Goal: Information Seeking & Learning: Learn about a topic

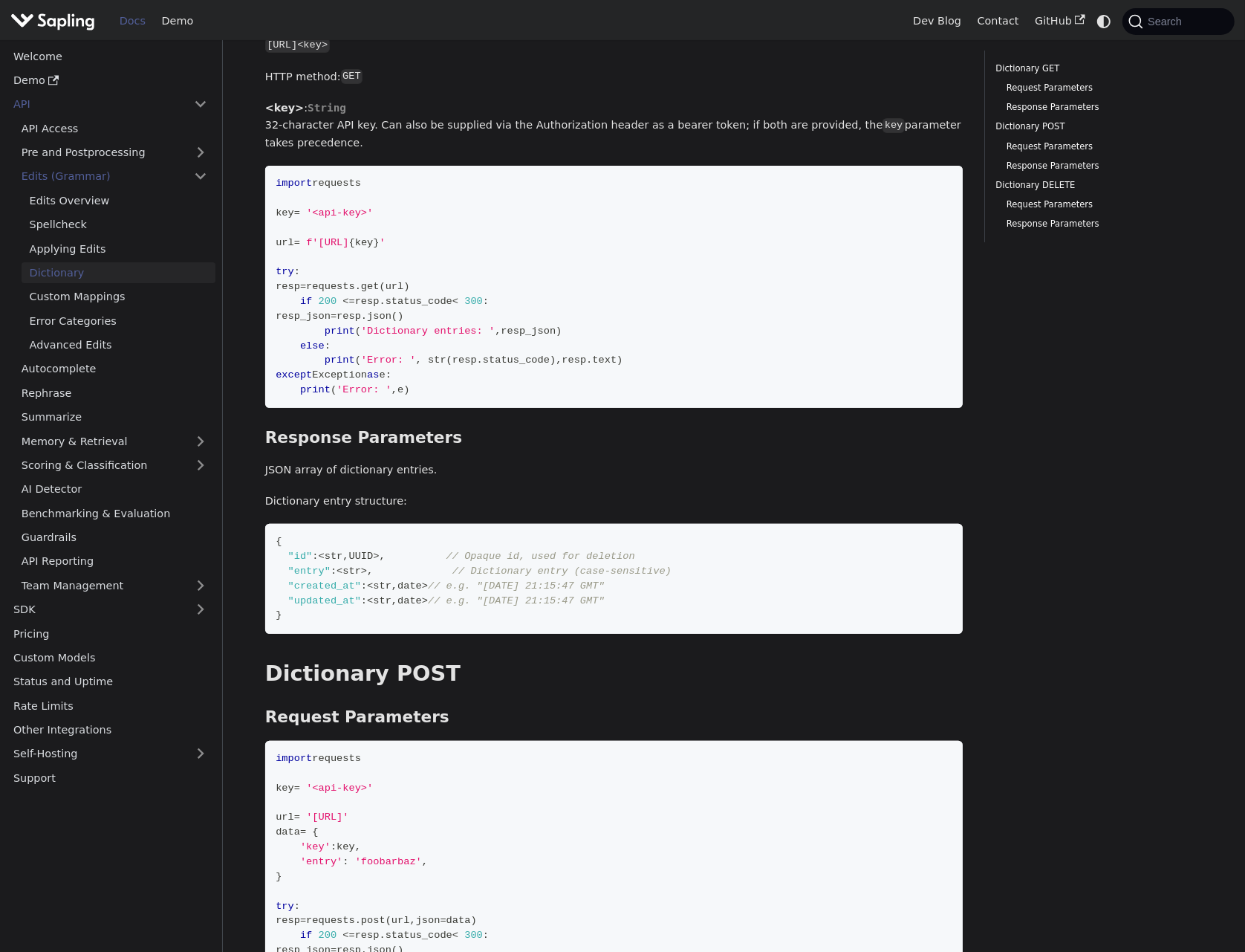
scroll to position [244, 0]
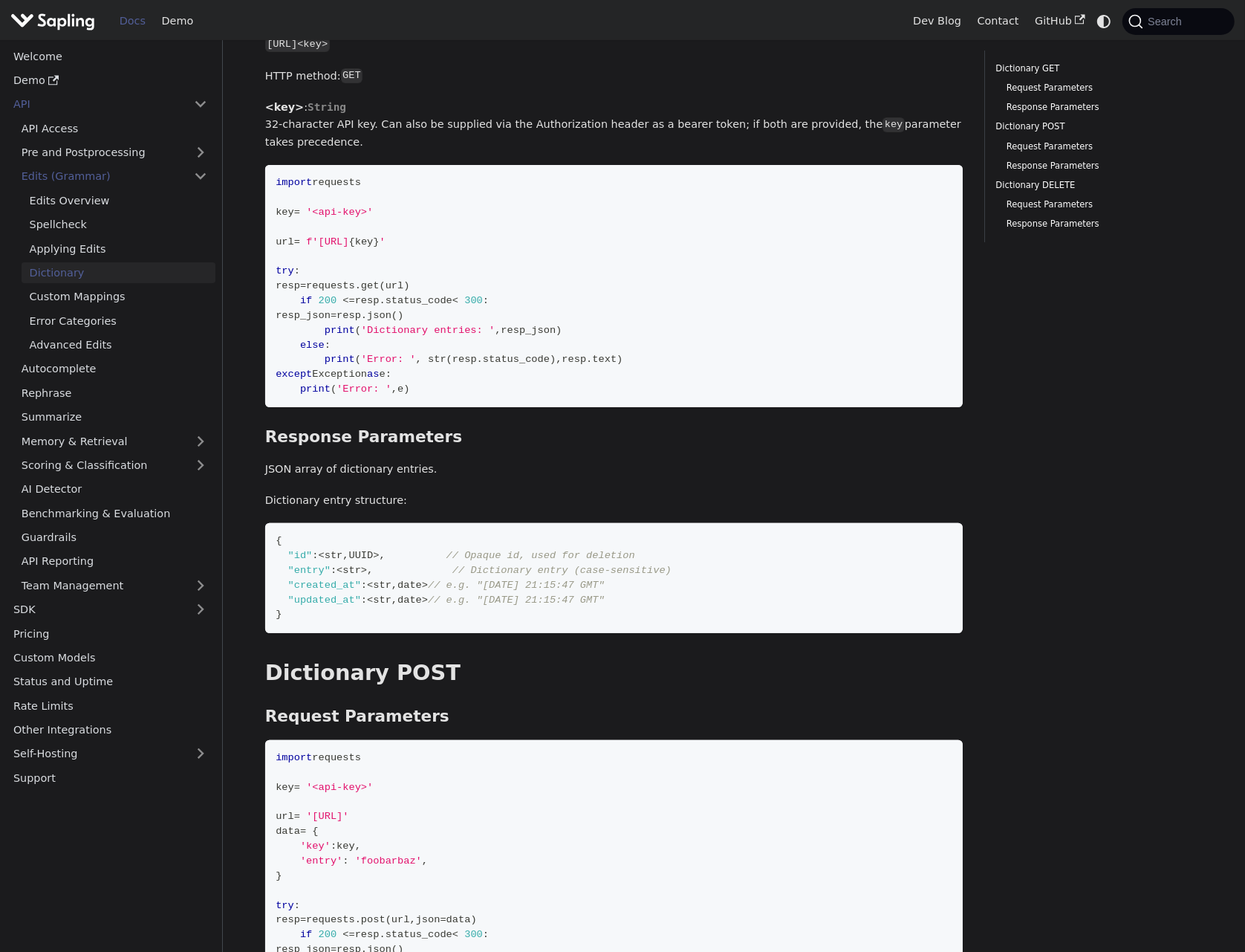
scroll to position [240, 0]
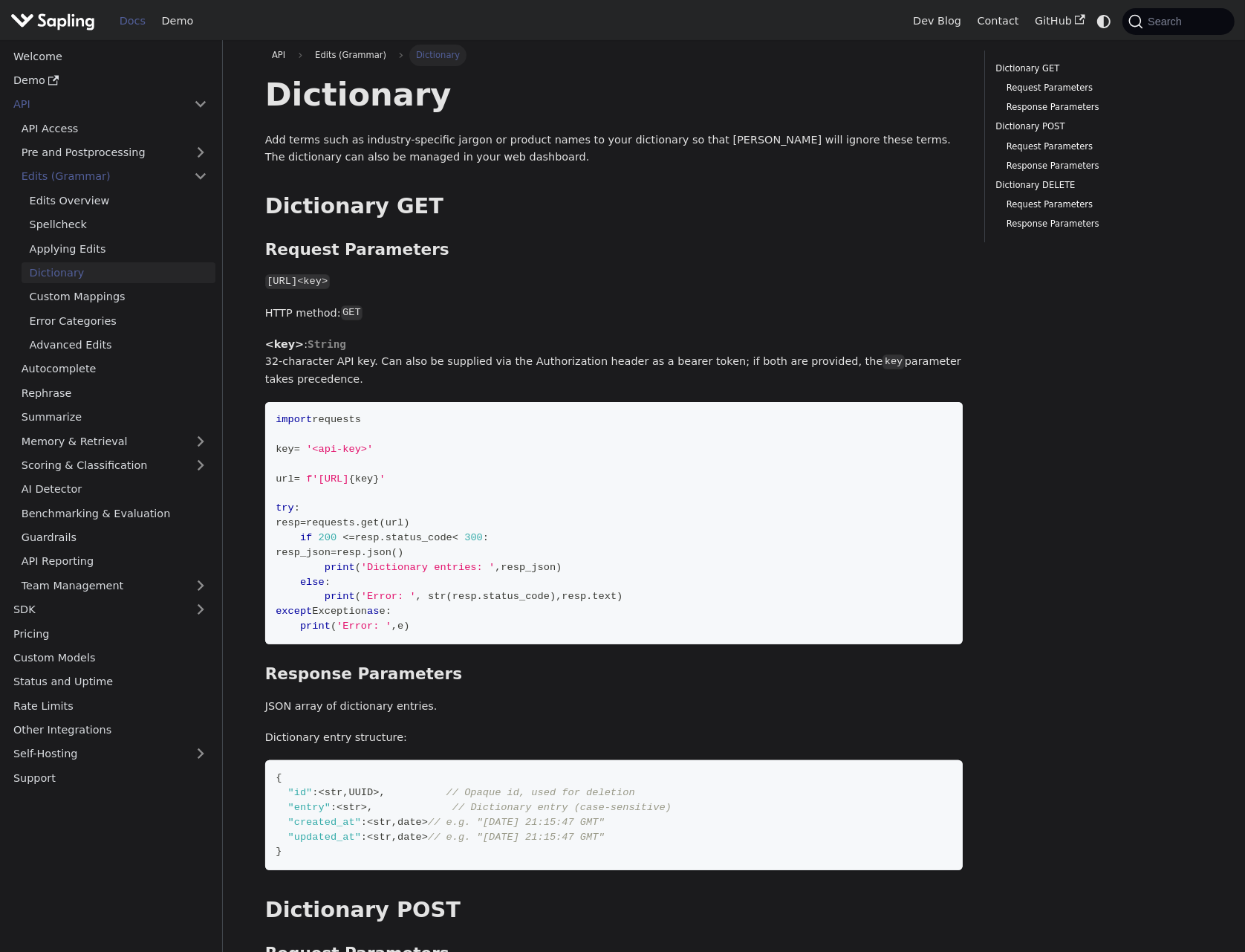
scroll to position [0, 0]
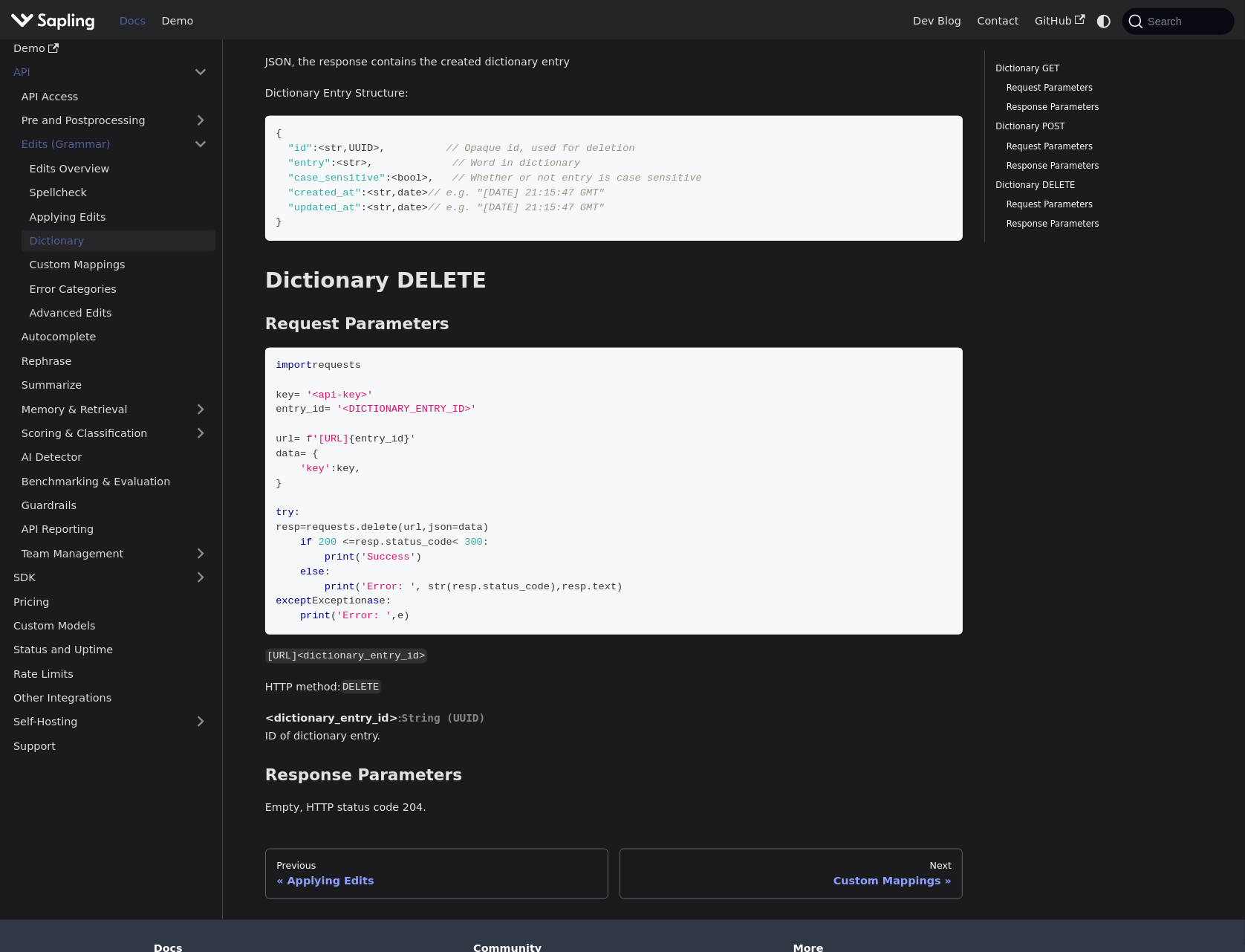
scroll to position [1506, 0]
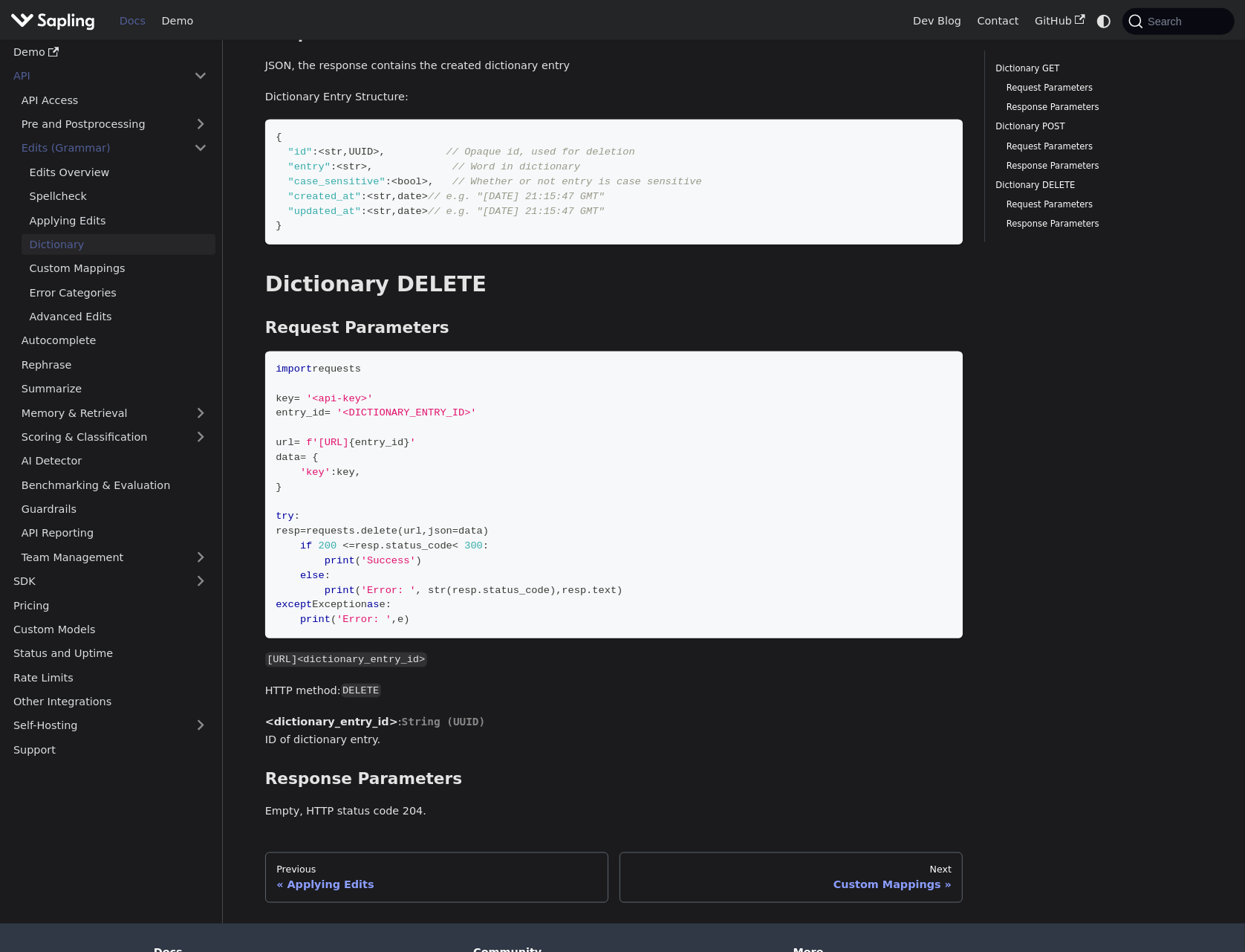
click at [160, 553] on link "Team Management" at bounding box center [113, 557] width 202 height 21
click at [208, 560] on link "Team Management" at bounding box center [113, 557] width 202 height 21
click at [149, 560] on link "Team Management" at bounding box center [113, 557] width 202 height 21
click at [482, 294] on h2 "Dictionary DELETE ​" at bounding box center [614, 284] width 698 height 27
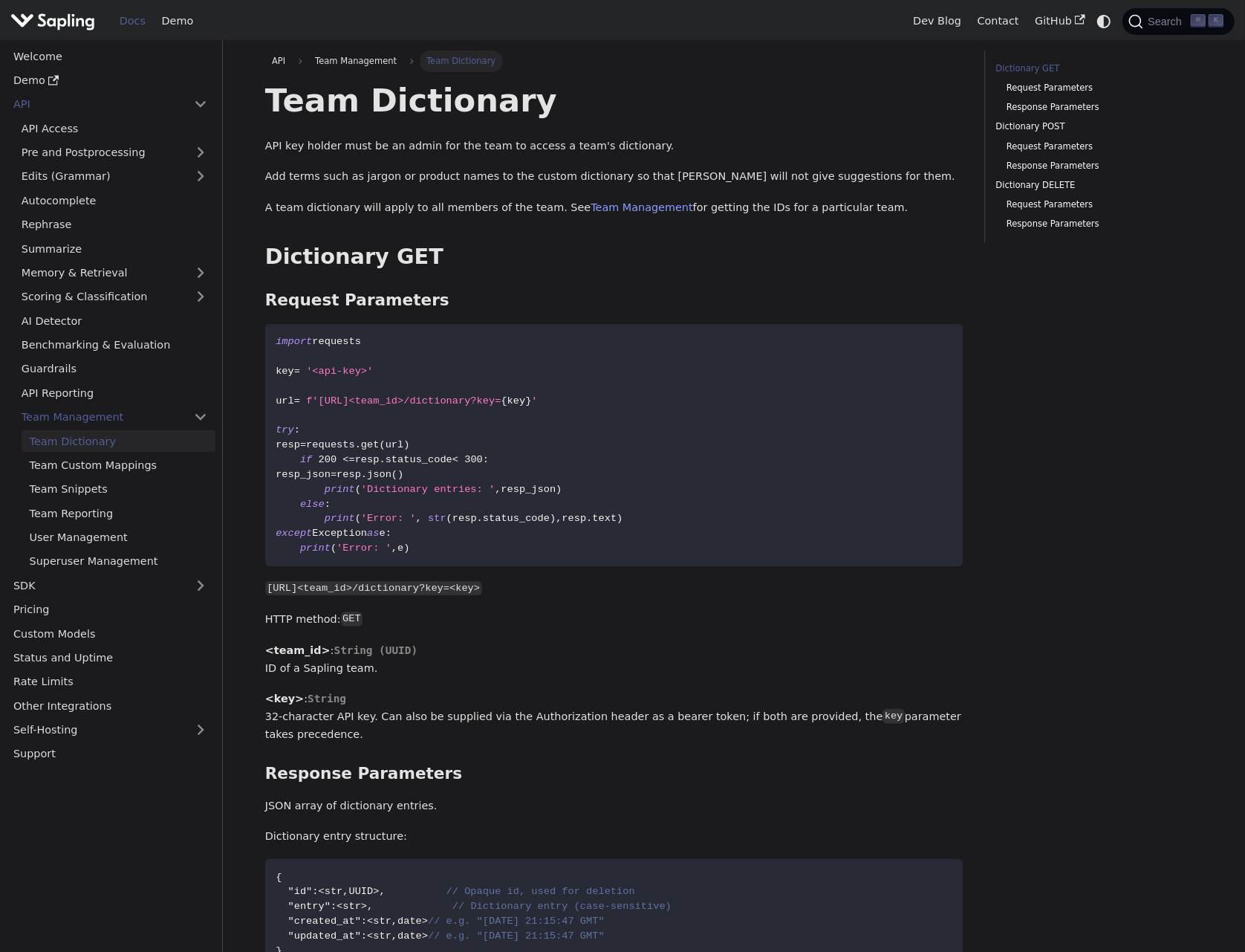
drag, startPoint x: 1045, startPoint y: 567, endPoint x: 1029, endPoint y: 566, distance: 16.0
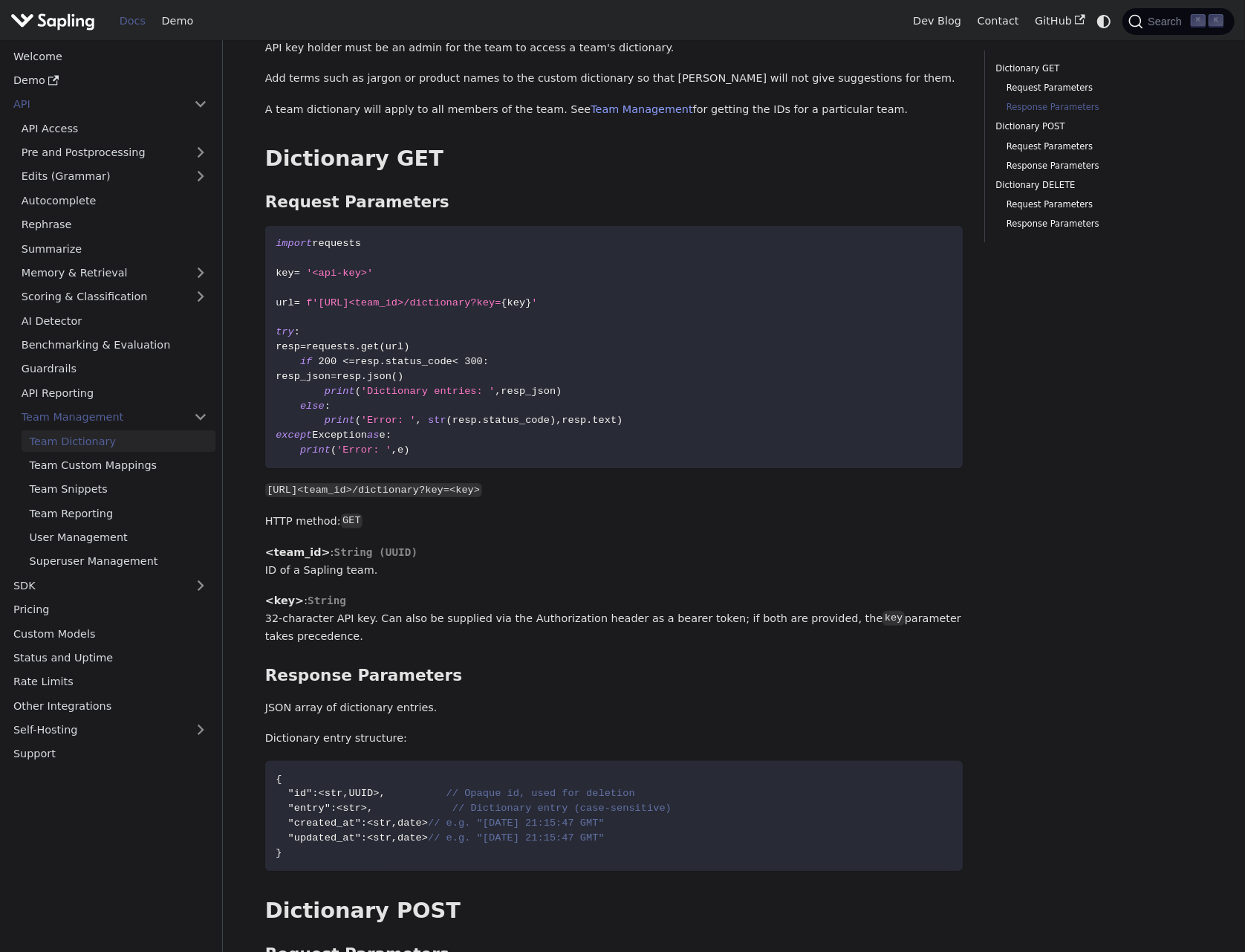
scroll to position [474, 0]
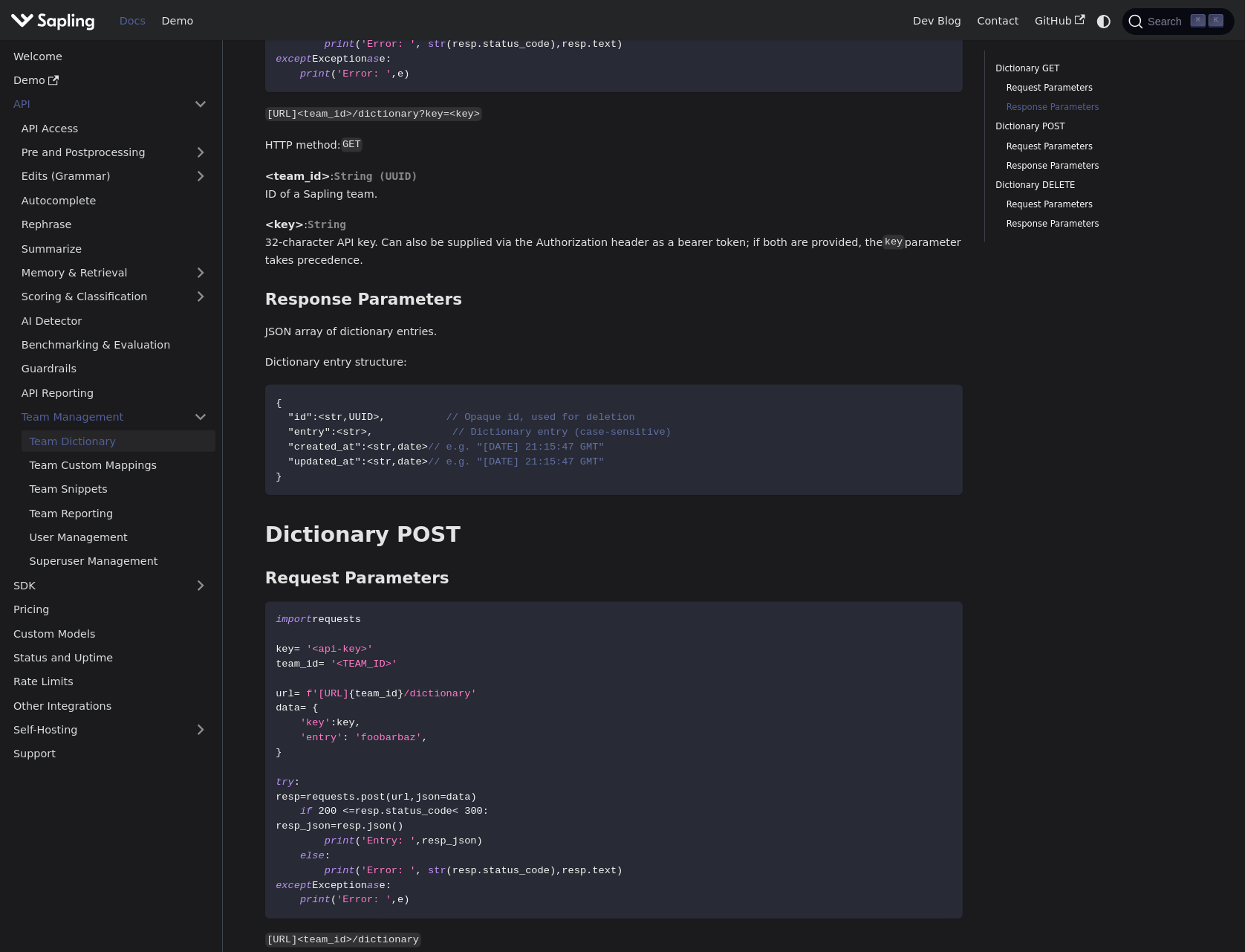
click at [962, 565] on div "Team Dictionary API key holder must be an admin for the team to access a team's…" at bounding box center [614, 861] width 698 height 2510
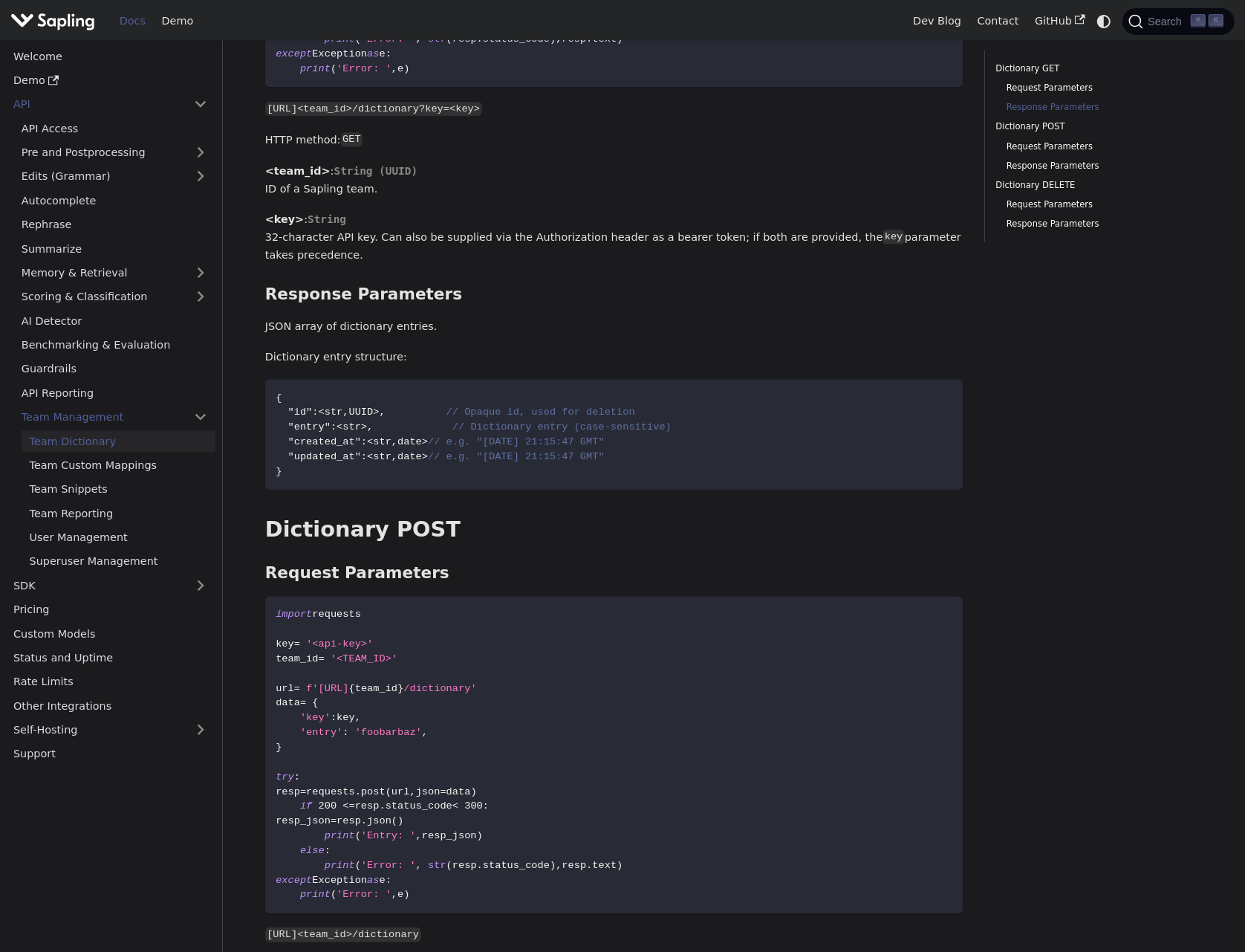
scroll to position [480, 0]
click at [89, 415] on link "Team Management" at bounding box center [113, 416] width 202 height 21
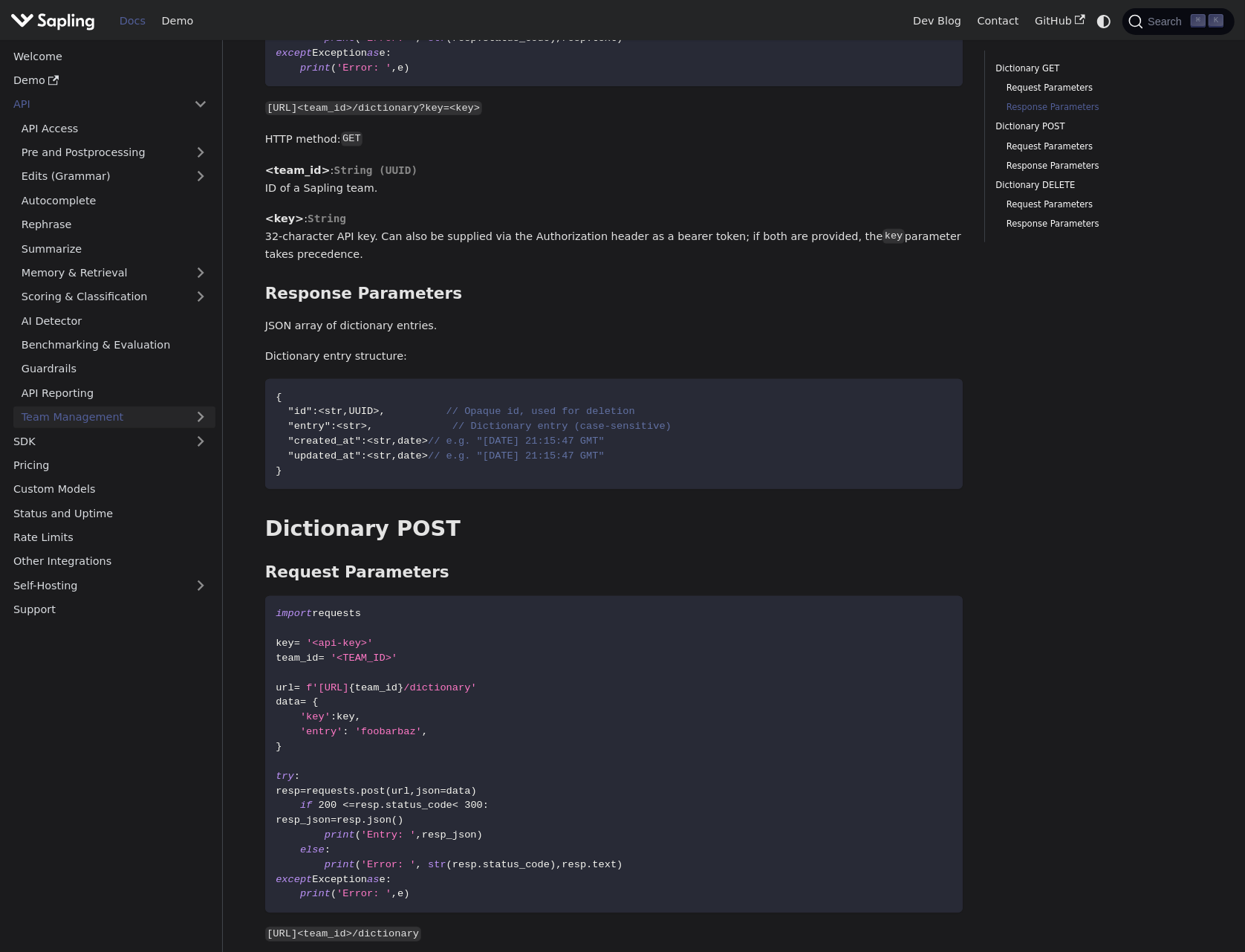
click at [90, 415] on link "Team Management" at bounding box center [113, 416] width 202 height 21
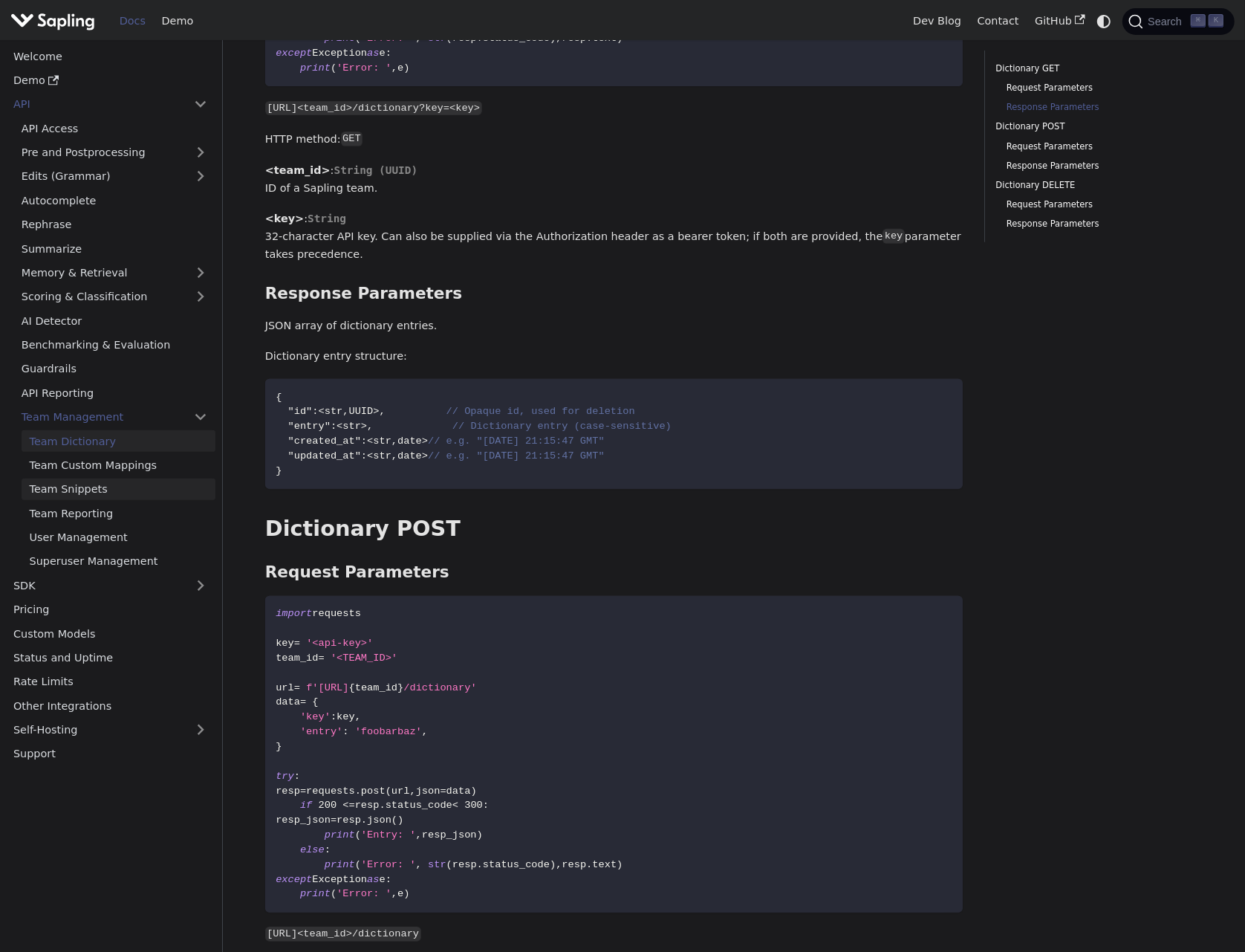
click at [87, 489] on link "Team Snippets" at bounding box center [118, 489] width 194 height 21
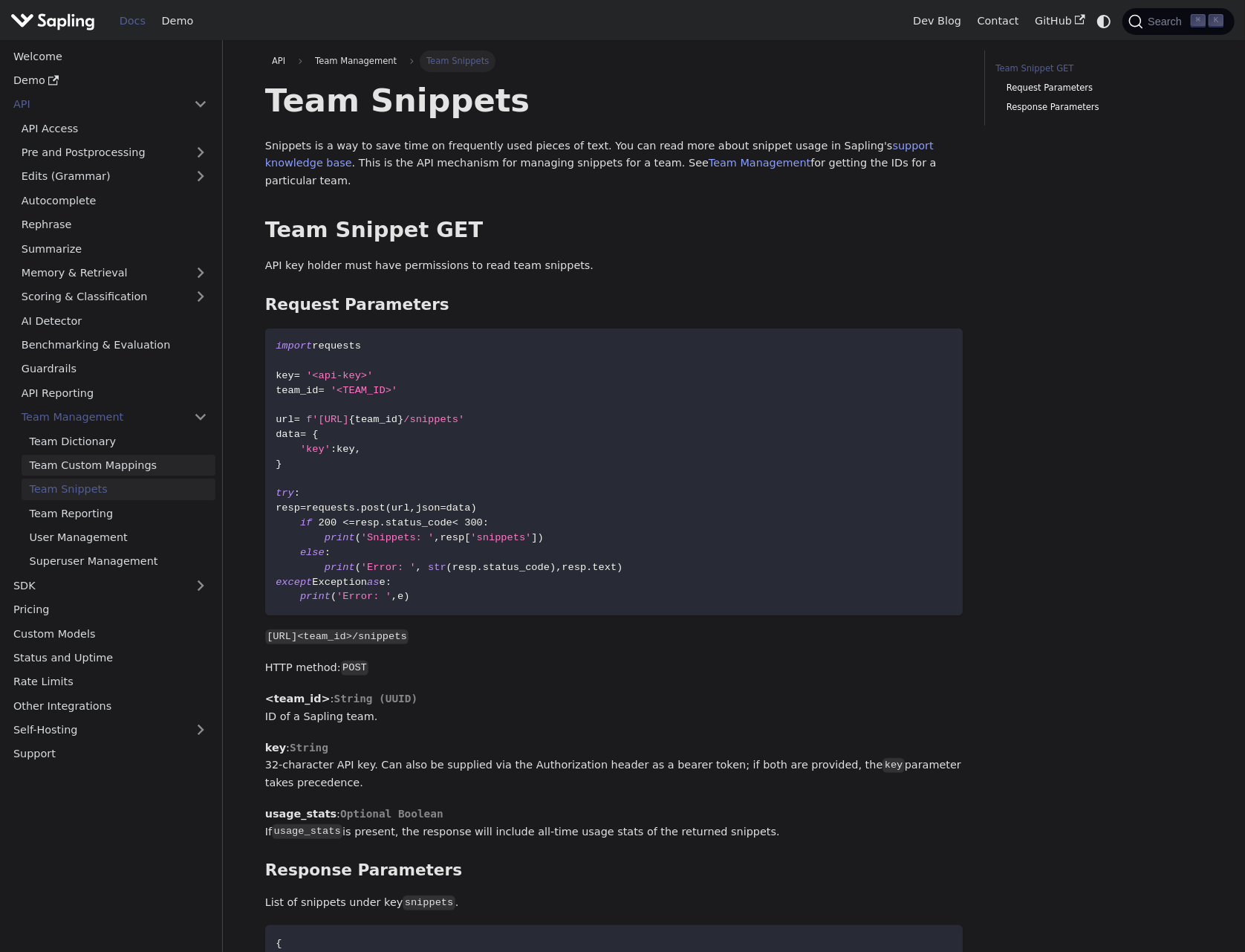
click at [98, 467] on link "Team Custom Mappings" at bounding box center [118, 465] width 194 height 21
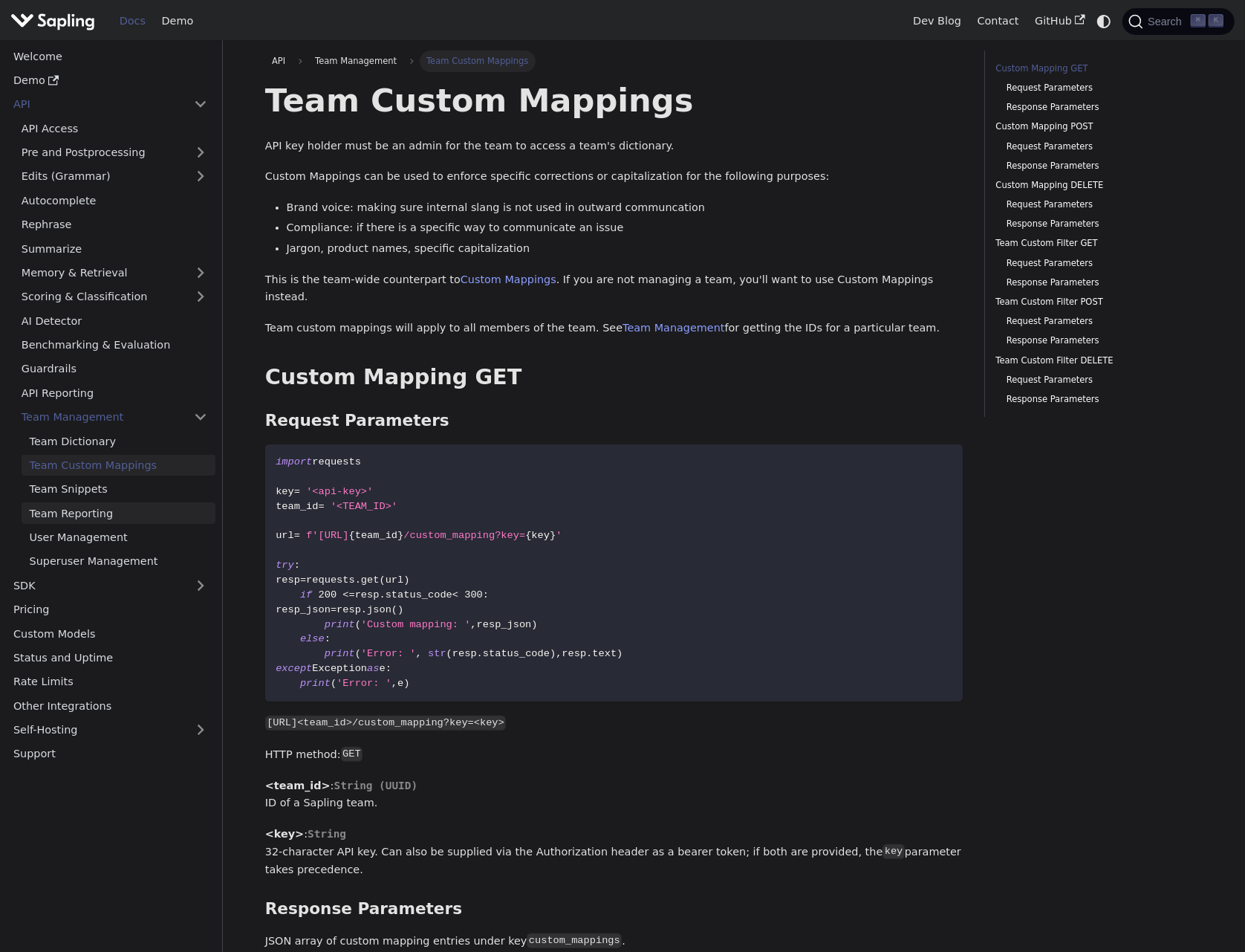
click at [100, 512] on link "Team Reporting" at bounding box center [118, 512] width 194 height 21
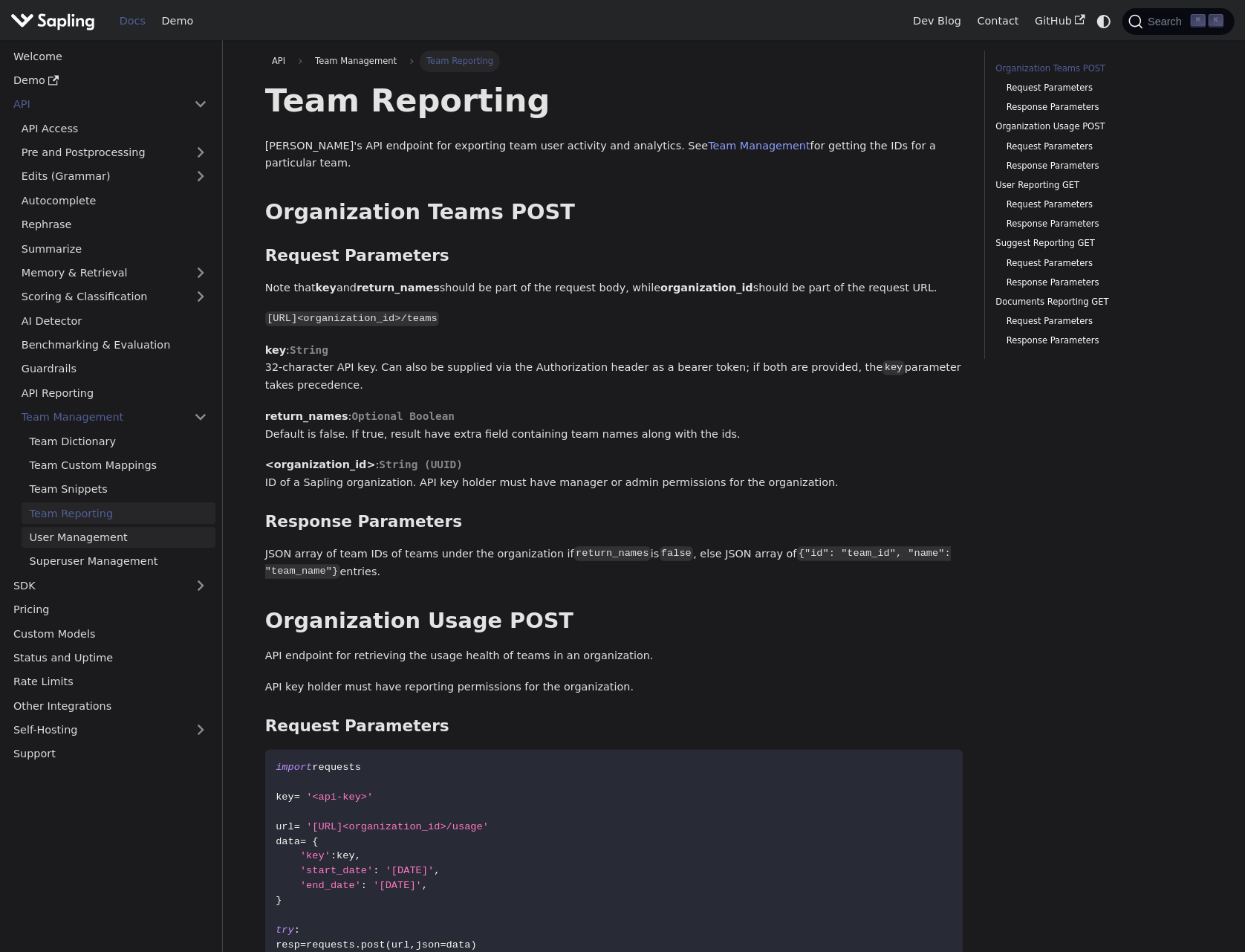
click at [106, 535] on link "User Management" at bounding box center [118, 537] width 194 height 21
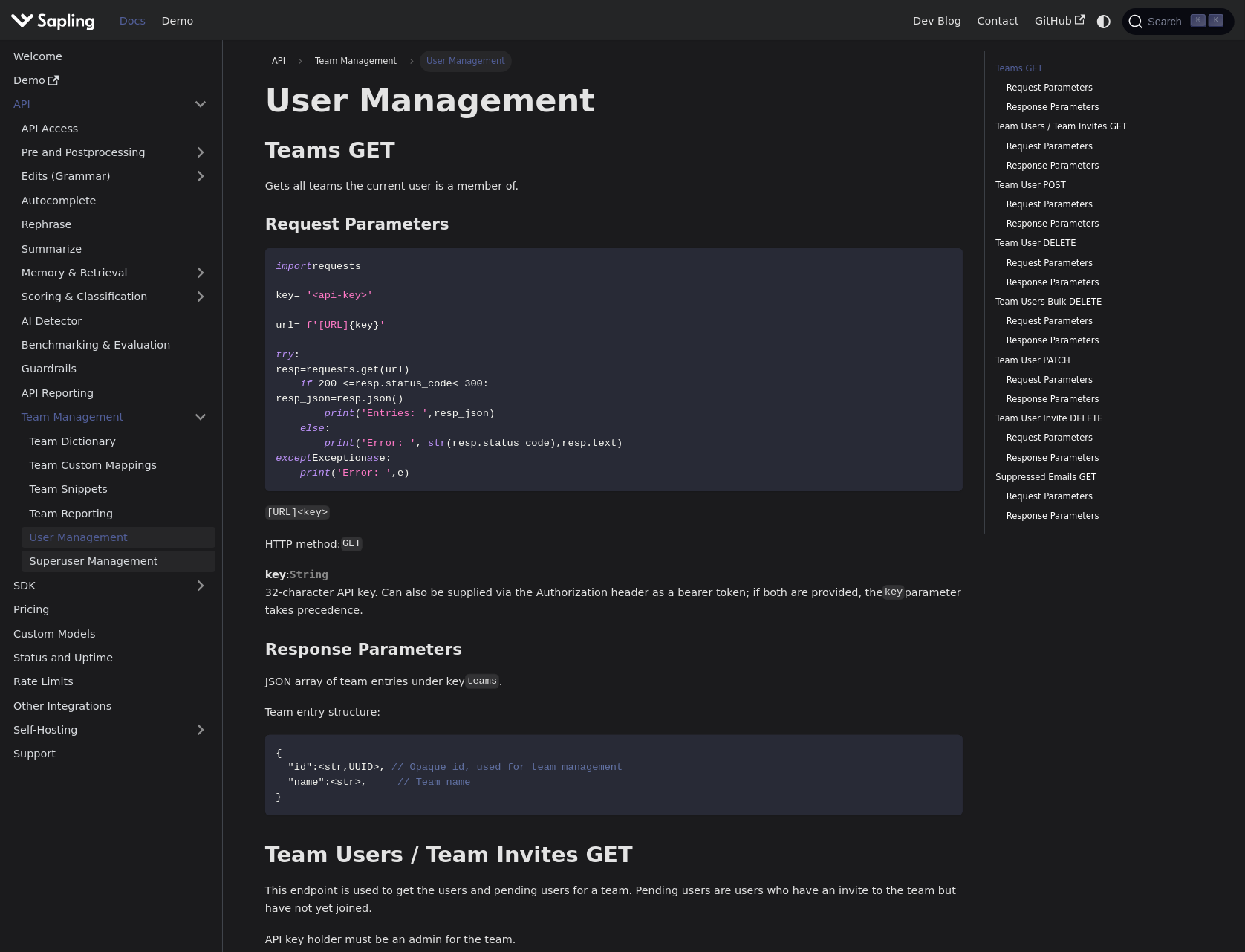
click at [102, 558] on link "Superuser Management" at bounding box center [118, 561] width 194 height 21
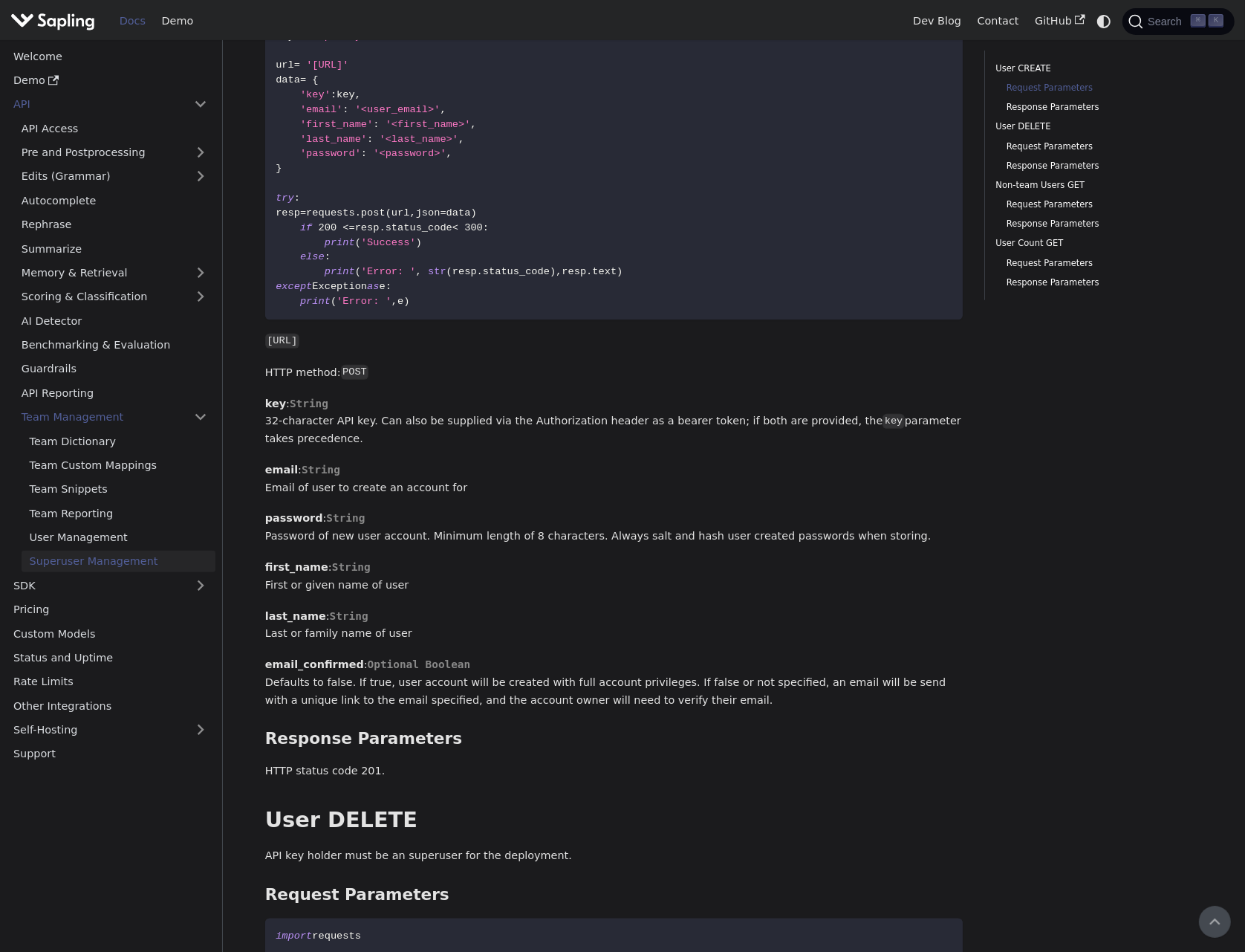
scroll to position [246, 0]
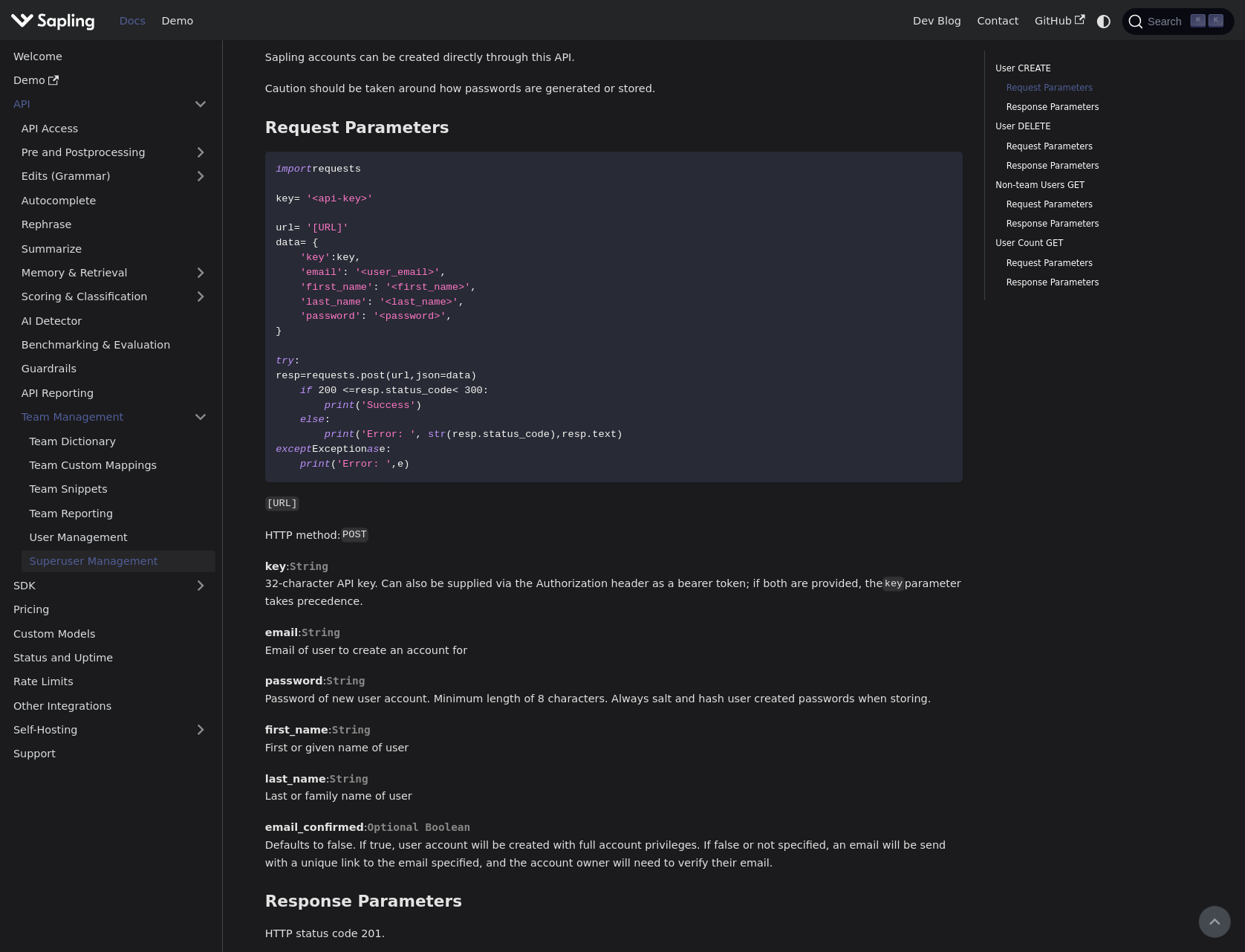
click at [1055, 176] on ul "User CREATE Request Parameters Response Parameters User DELETE Request Paramete…" at bounding box center [1093, 175] width 219 height 250
click at [1053, 183] on link "Non-team Users GET" at bounding box center [1097, 185] width 202 height 14
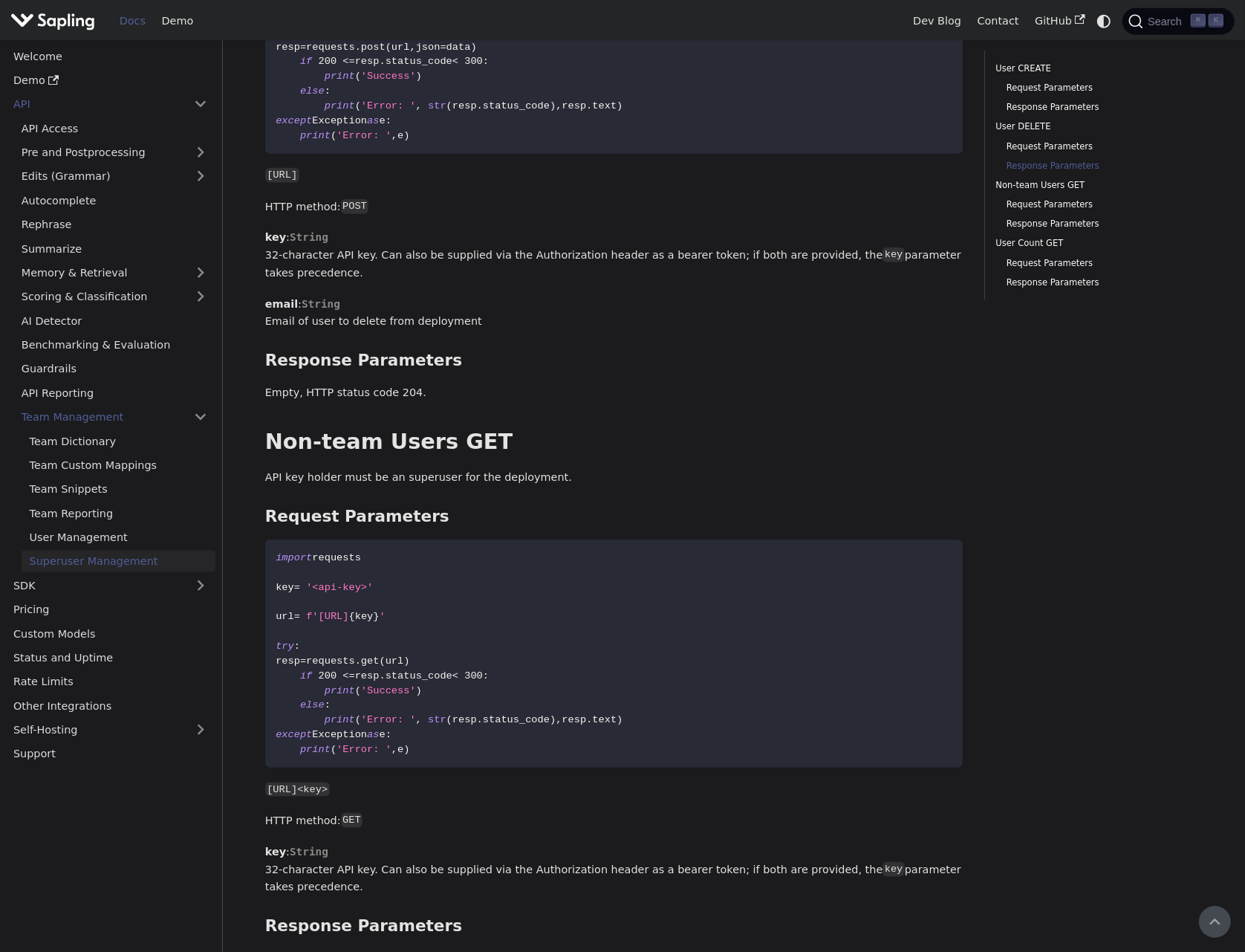
scroll to position [1223, 0]
